Goal: Transaction & Acquisition: Subscribe to service/newsletter

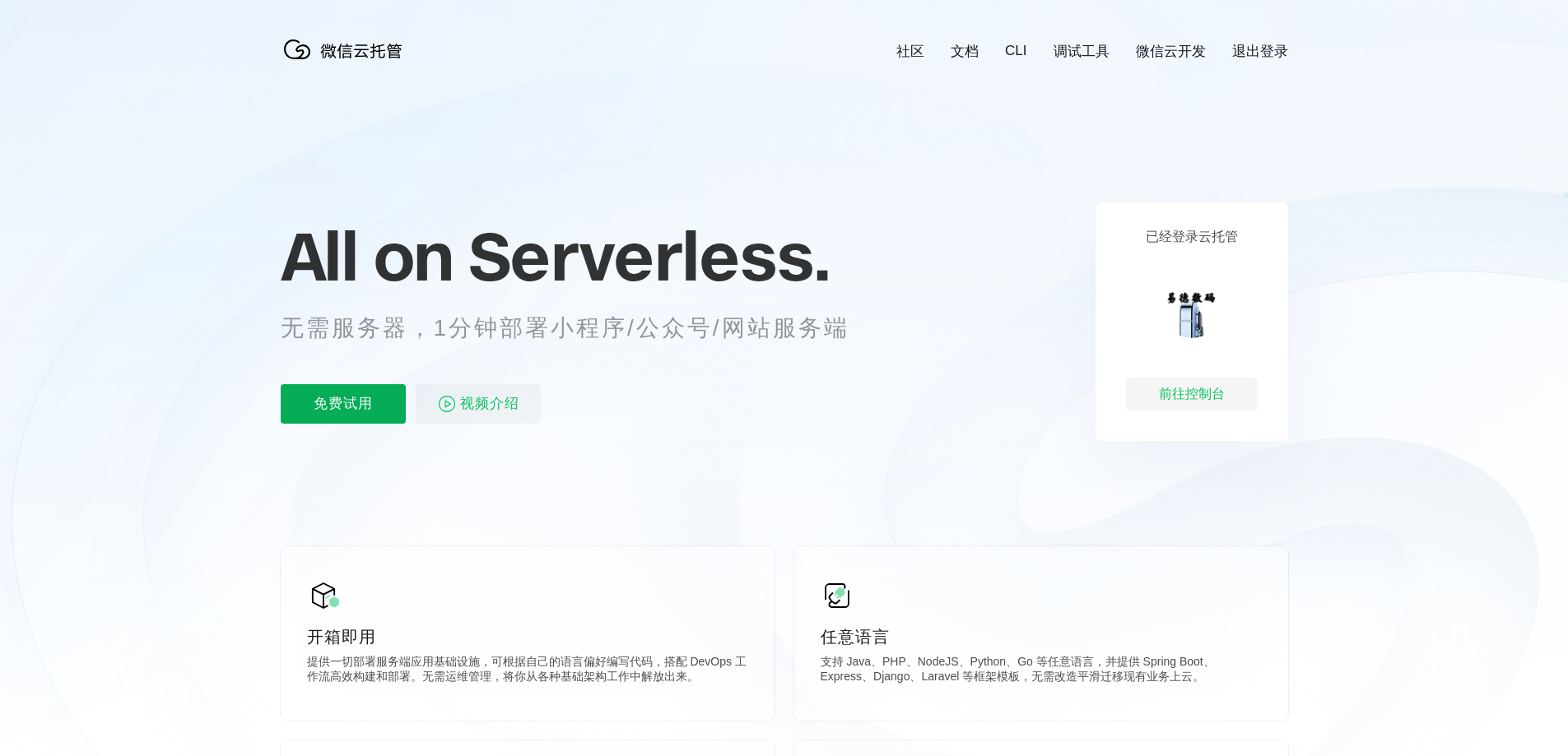
scroll to position [0, 2926]
click at [1210, 389] on div "前往控制台" at bounding box center [1191, 394] width 132 height 33
click at [299, 403] on p "免费试用" at bounding box center [343, 404] width 125 height 40
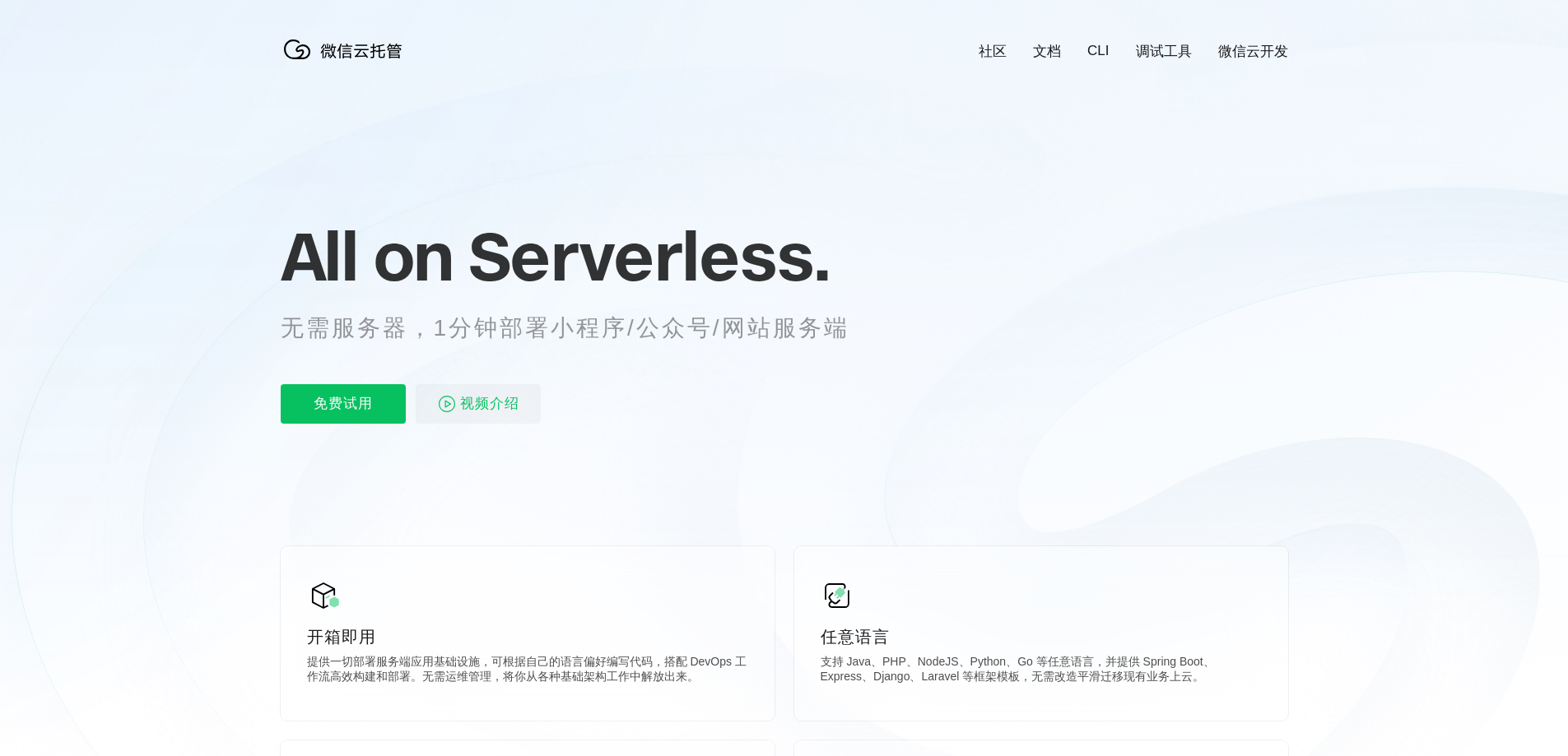
scroll to position [0, 2926]
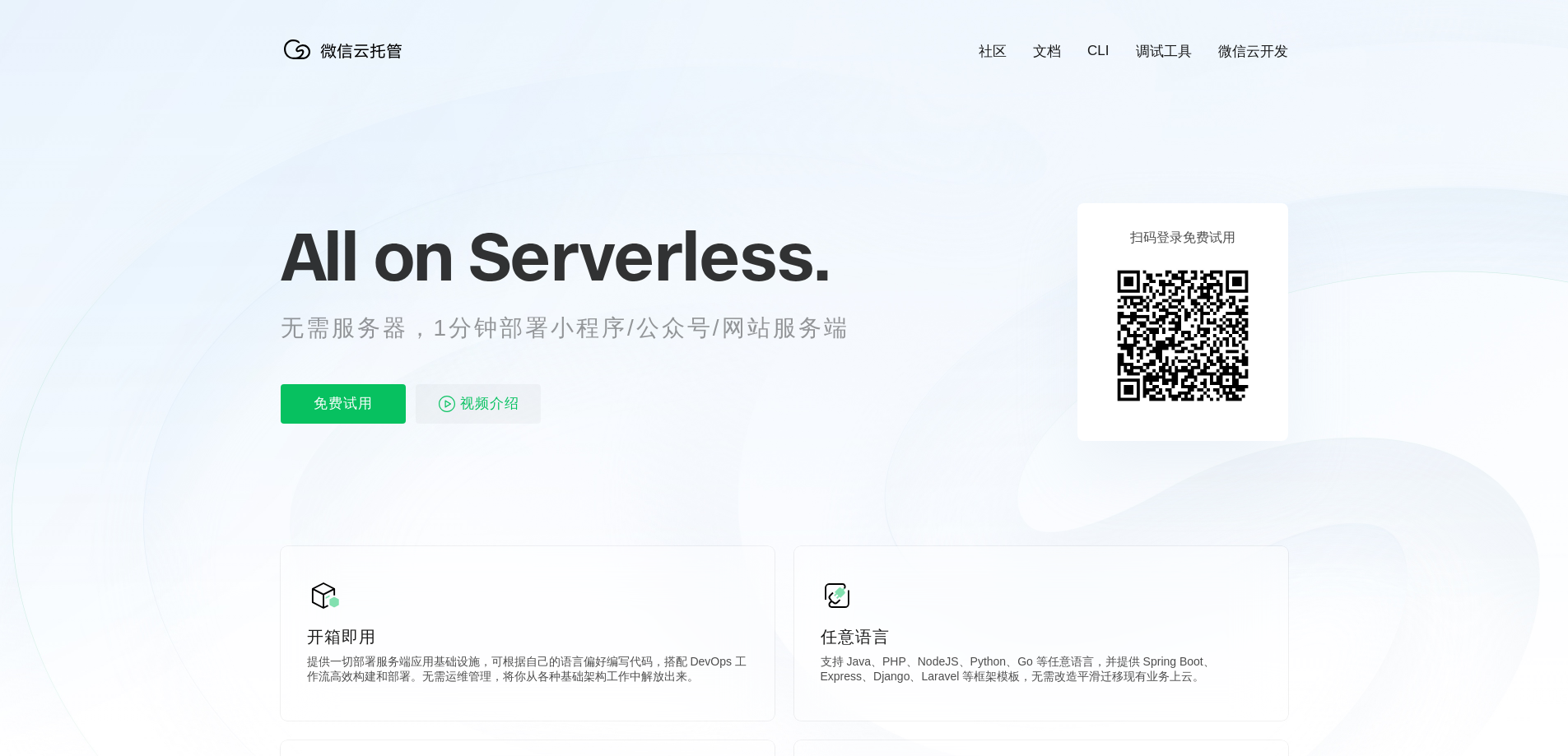
scroll to position [0, 2926]
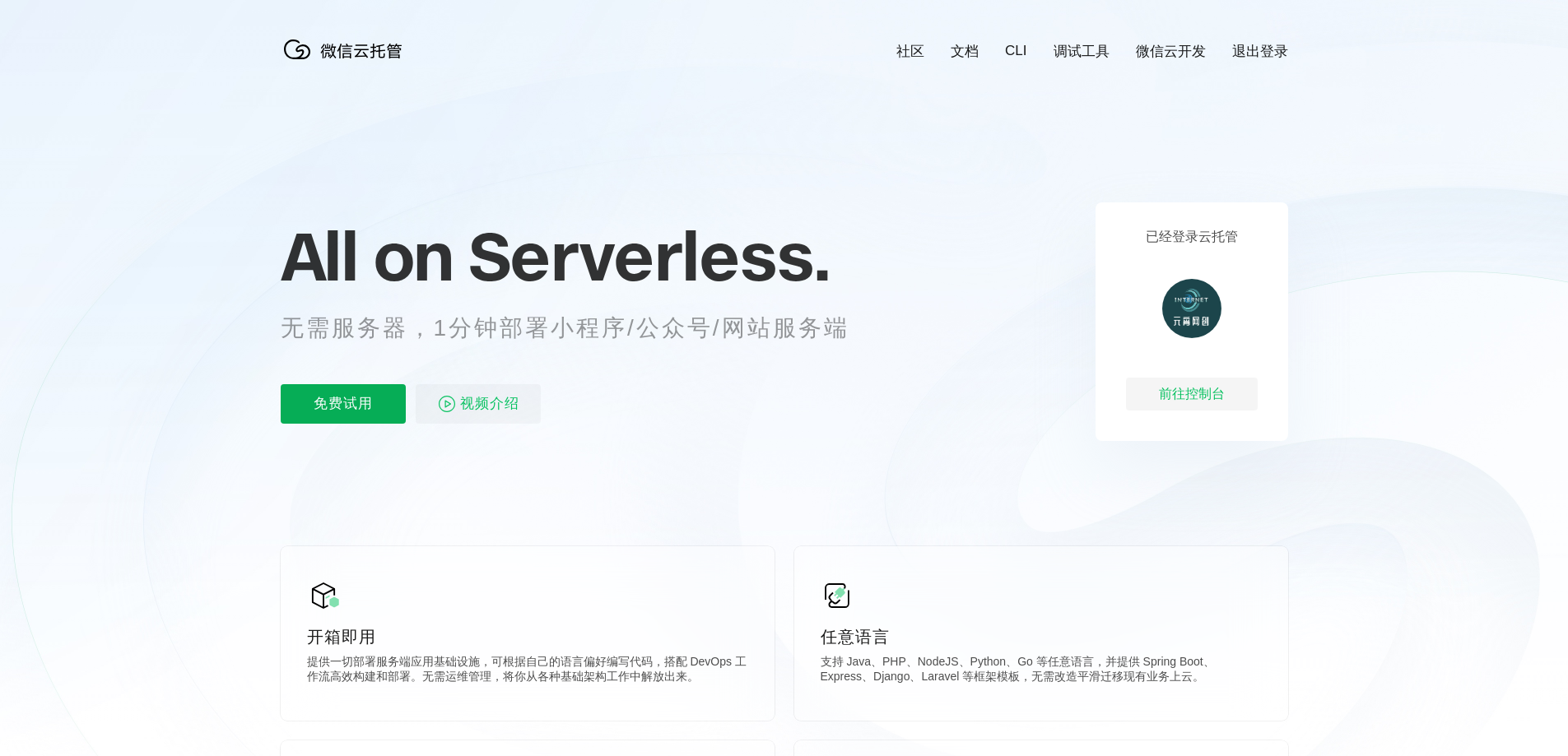
scroll to position [0, 2926]
click at [328, 419] on p "免费试用" at bounding box center [343, 404] width 125 height 40
click at [340, 393] on p "免费试用" at bounding box center [343, 404] width 125 height 40
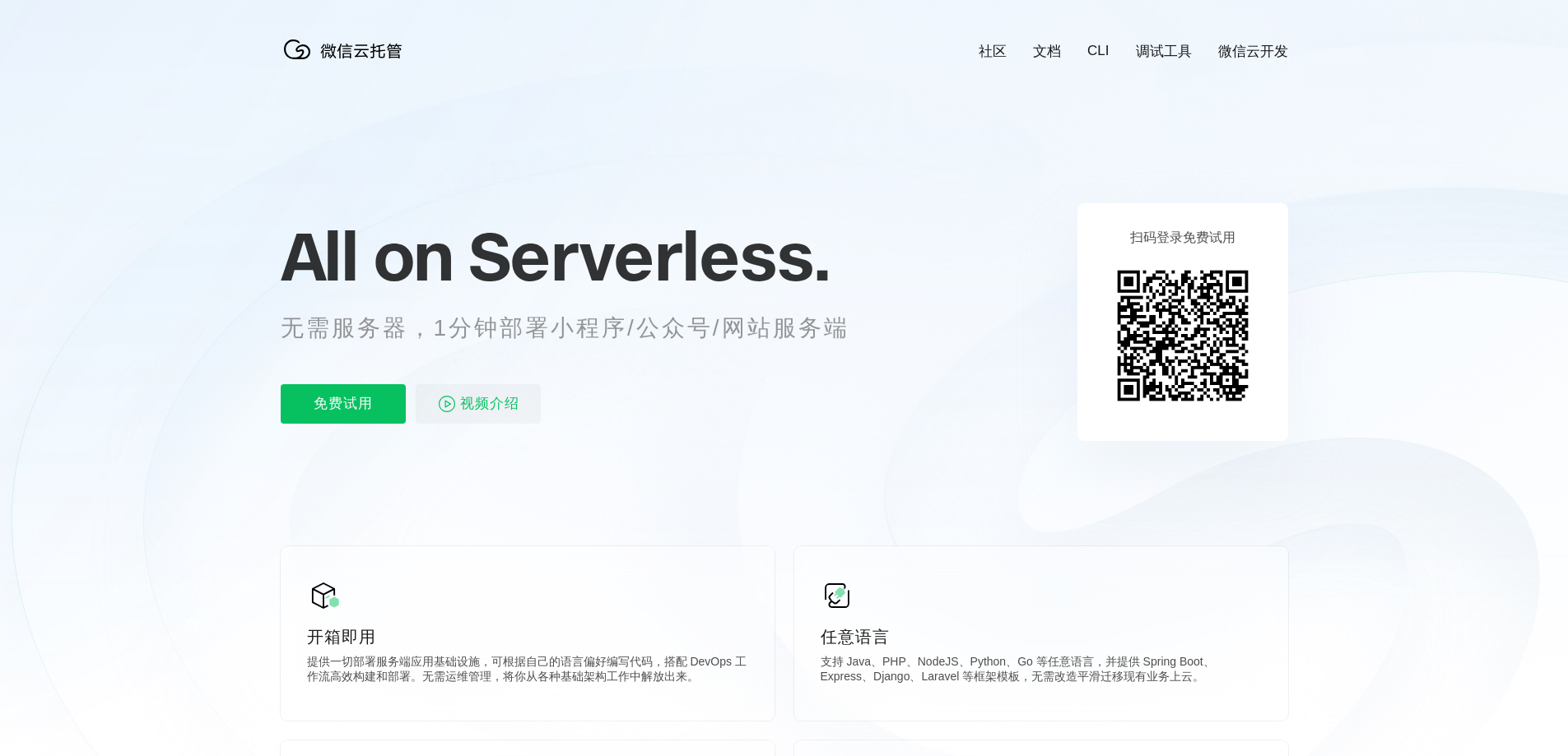
scroll to position [0, 2926]
